Goal: Find contact information: Find contact information

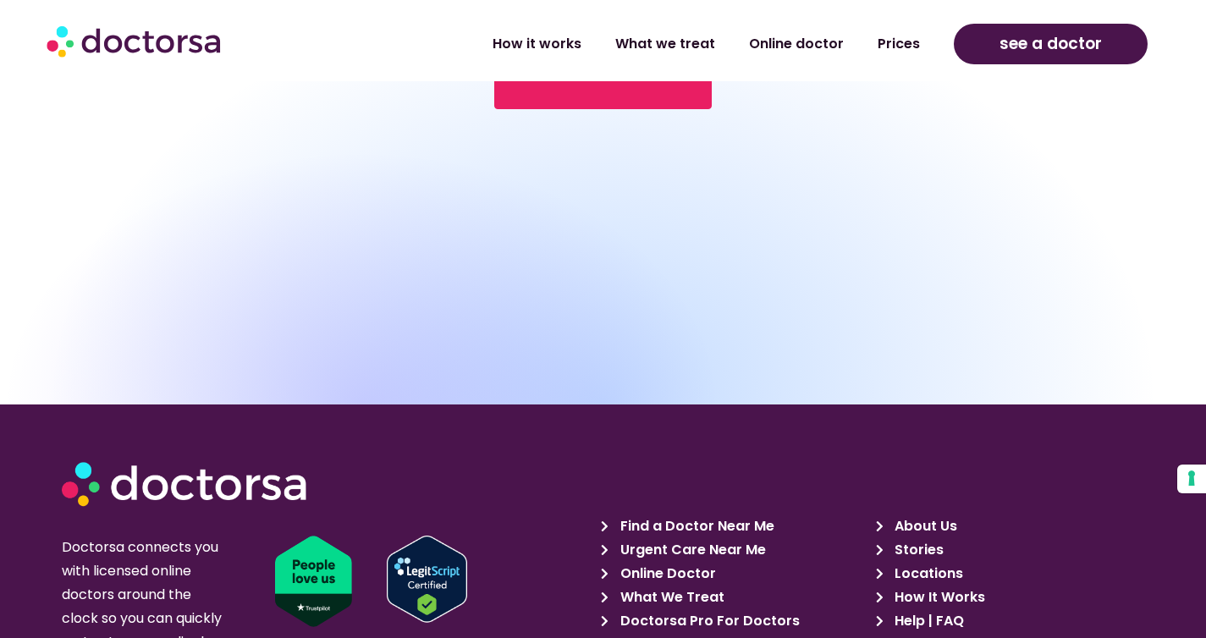
scroll to position [5823, 0]
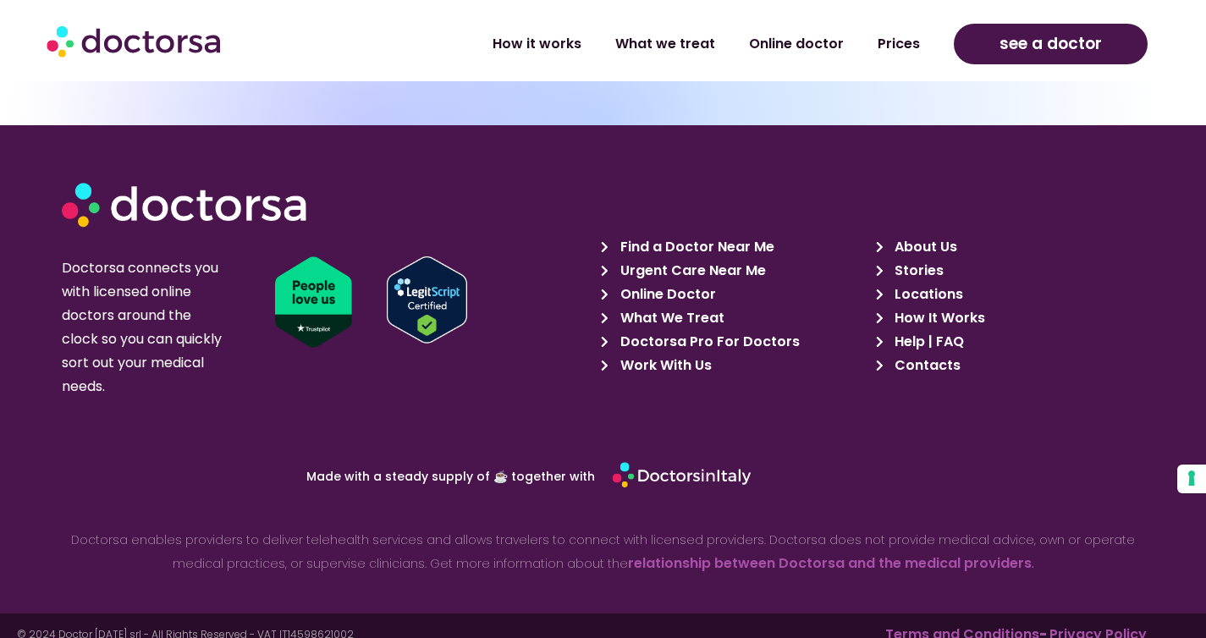
click at [931, 354] on span "Contacts" at bounding box center [925, 366] width 70 height 24
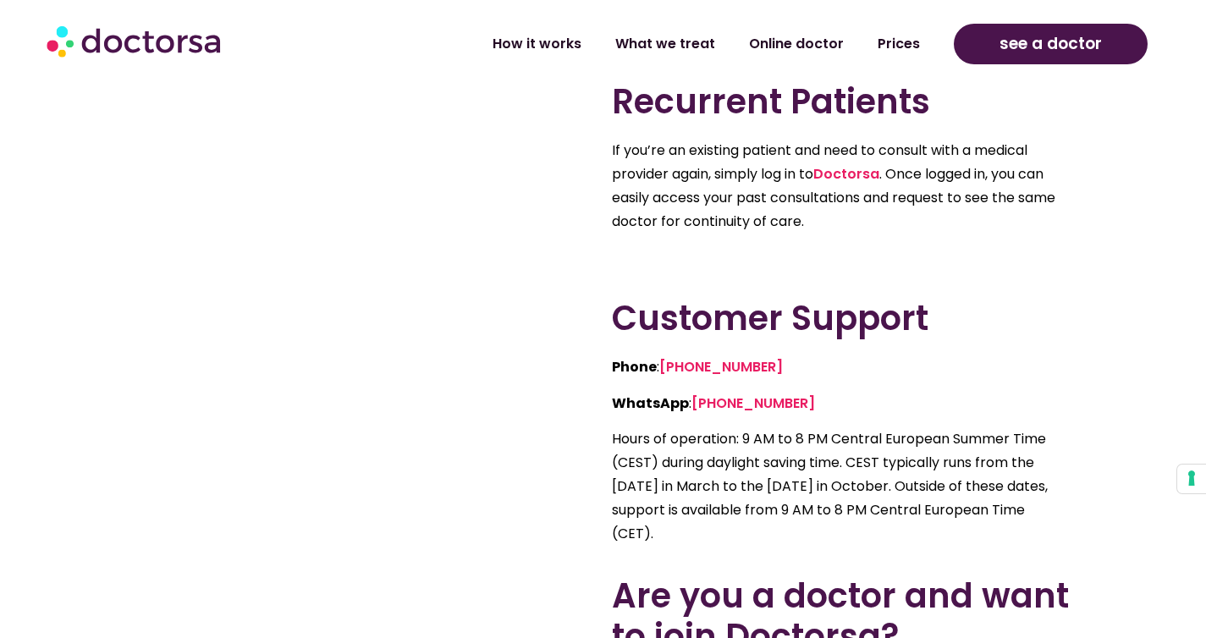
scroll to position [580, 0]
